Goal: Information Seeking & Learning: Learn about a topic

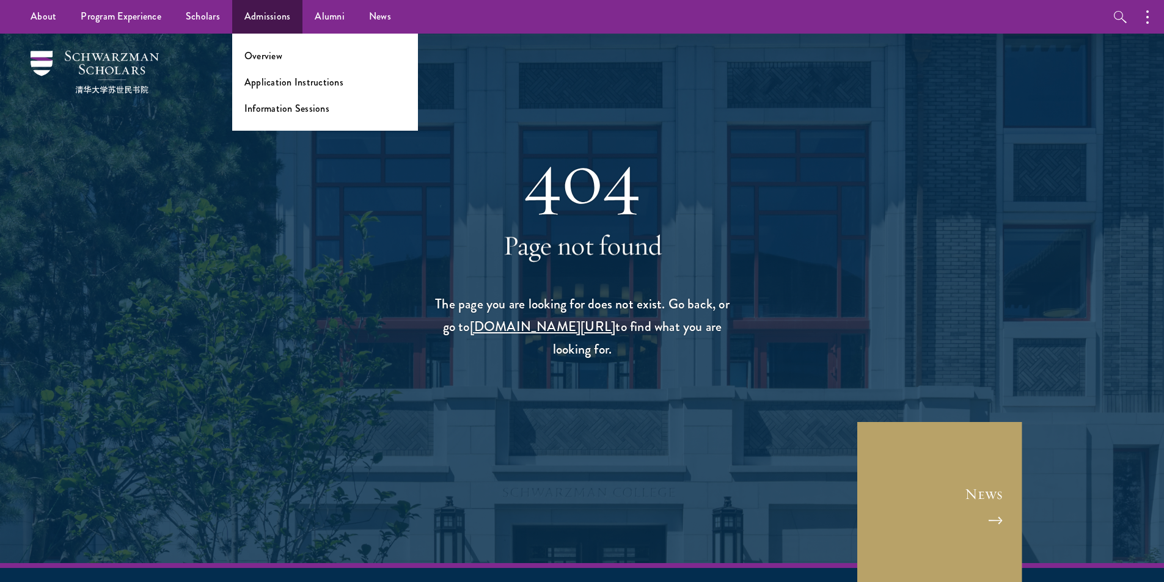
click at [283, 51] on li "Overview" at bounding box center [324, 56] width 161 height 14
click at [260, 59] on link "Overview" at bounding box center [263, 56] width 38 height 14
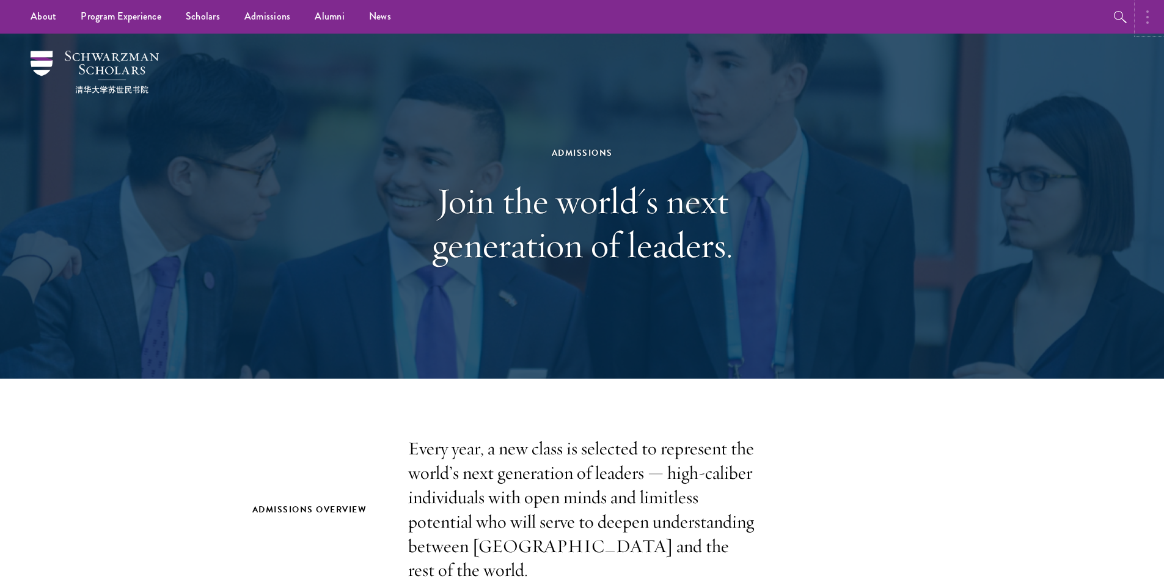
click at [1143, 13] on button "button" at bounding box center [1150, 17] width 27 height 34
click at [1018, 20] on button "button" at bounding box center [1019, 17] width 27 height 34
click at [357, 16] on link "News" at bounding box center [380, 17] width 46 height 34
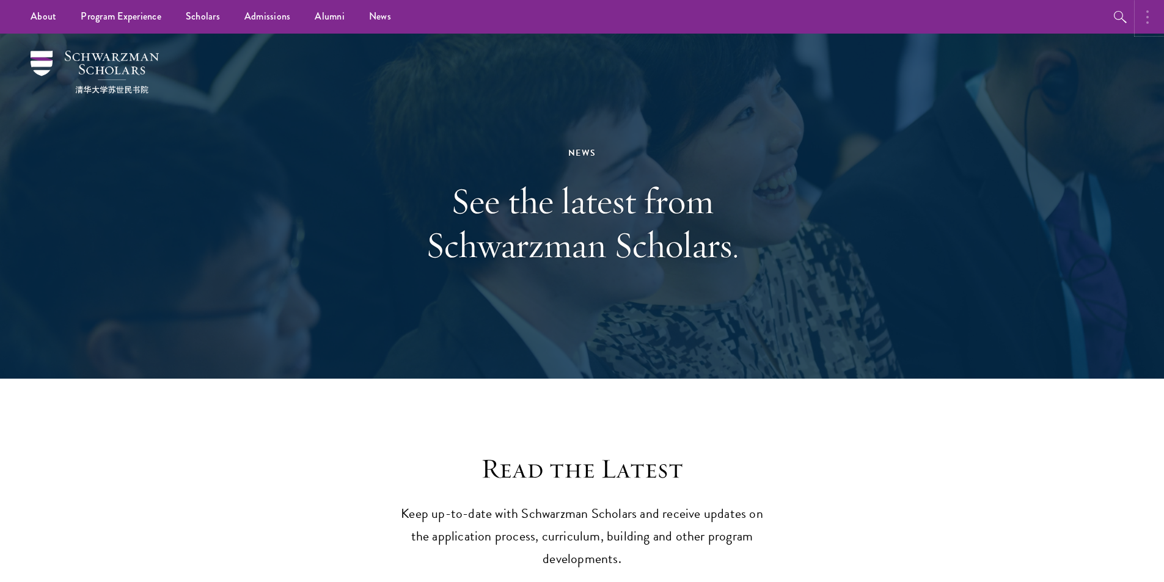
click at [1149, 26] on button "button" at bounding box center [1150, 17] width 27 height 34
click at [1020, 17] on button "button" at bounding box center [1019, 17] width 27 height 34
click at [1114, 15] on icon "button" at bounding box center [1120, 17] width 13 height 12
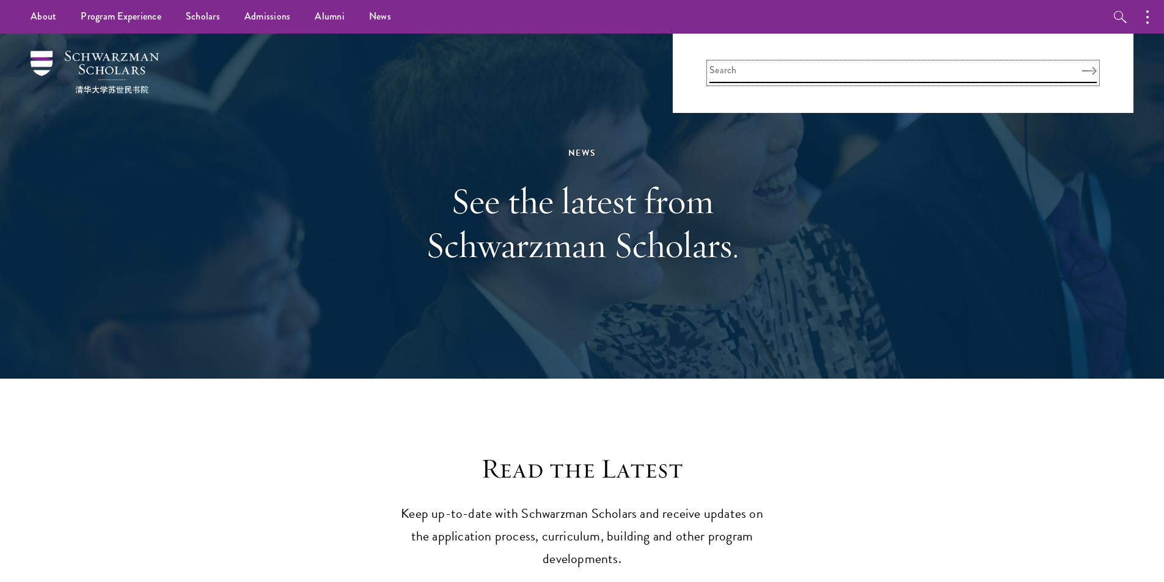
click at [740, 76] on input "search" at bounding box center [902, 73] width 387 height 20
type input "apply"
click at [1082, 67] on button "Search" at bounding box center [1089, 71] width 15 height 9
